Goal: Task Accomplishment & Management: Use online tool/utility

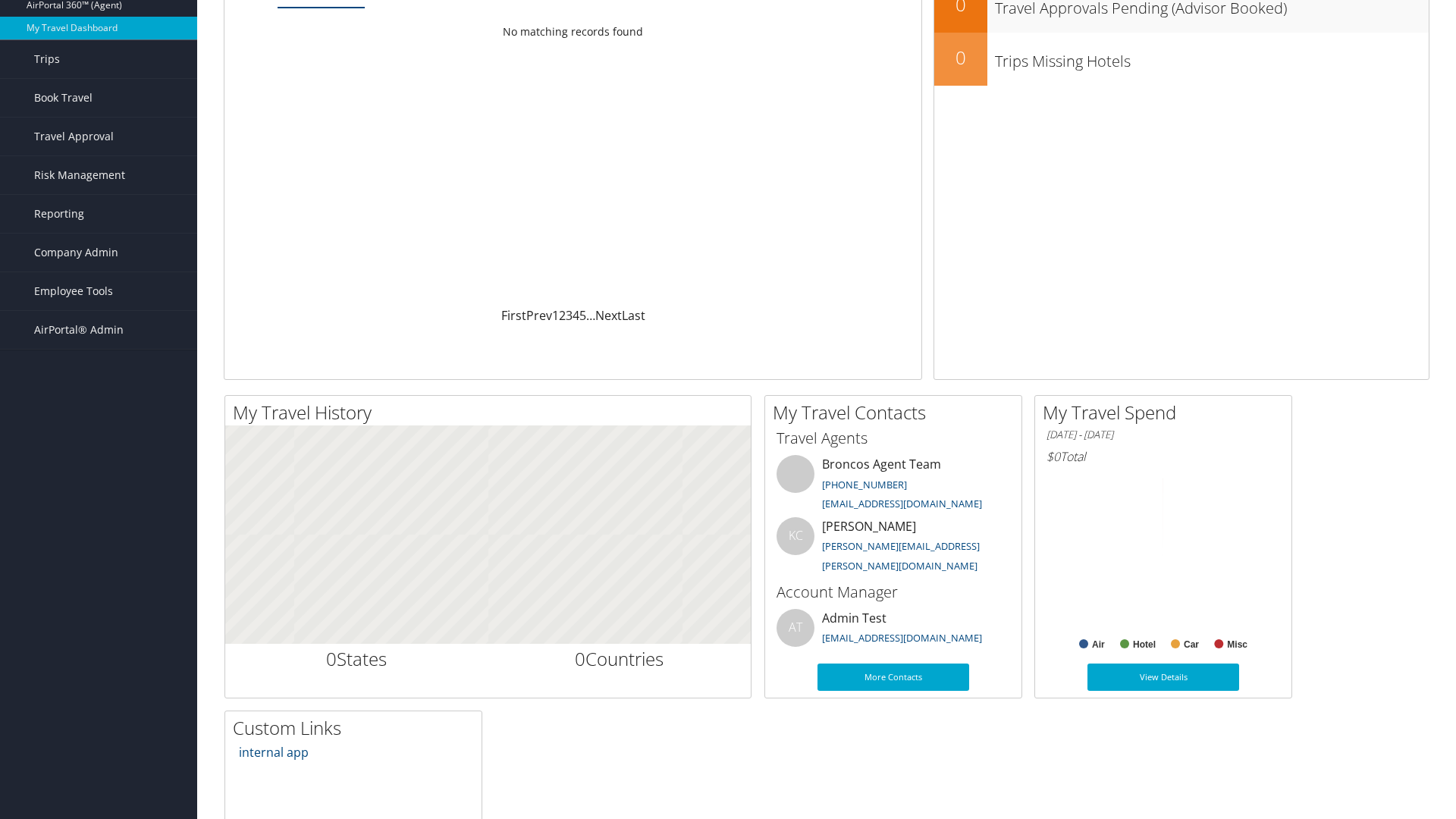
scroll to position [105, 0]
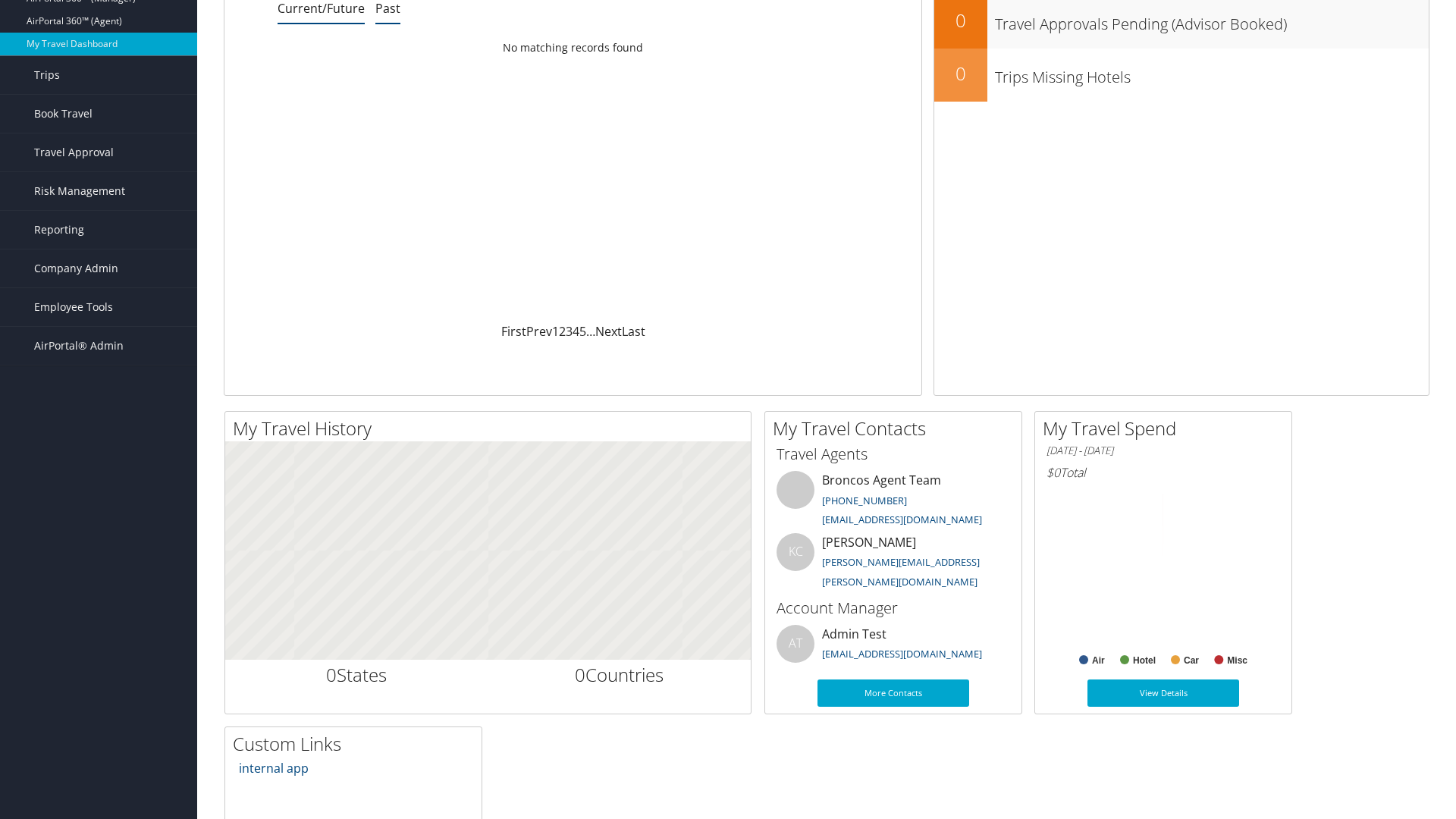
click at [387, 9] on link "Past" at bounding box center [387, 8] width 25 height 16
click at [99, 114] on link "Book Travel" at bounding box center [99, 114] width 197 height 38
click at [99, 178] on link "Book/Manage Online Trips" at bounding box center [99, 189] width 197 height 22
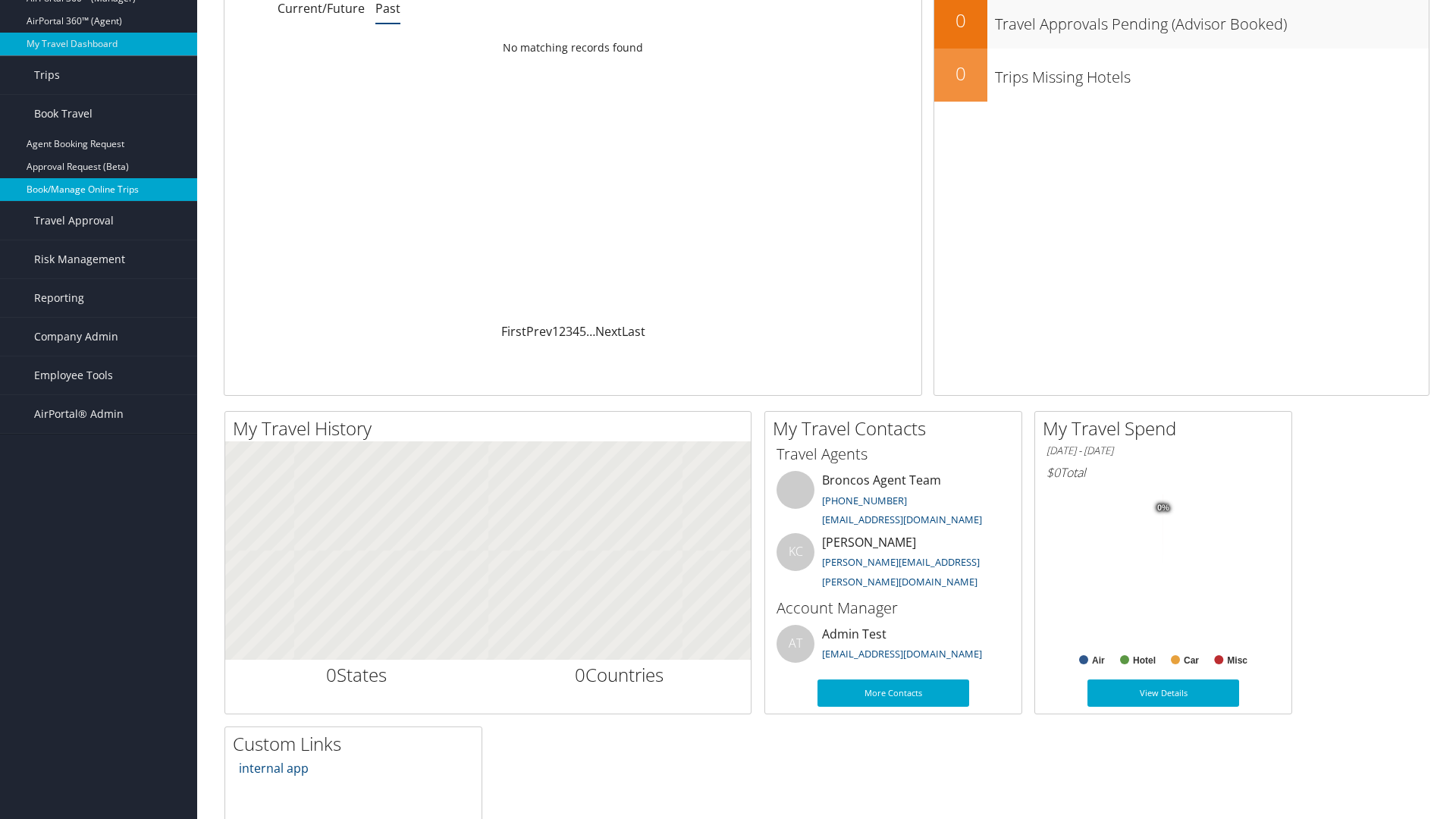
scroll to position [0, 0]
